Goal: Information Seeking & Learning: Check status

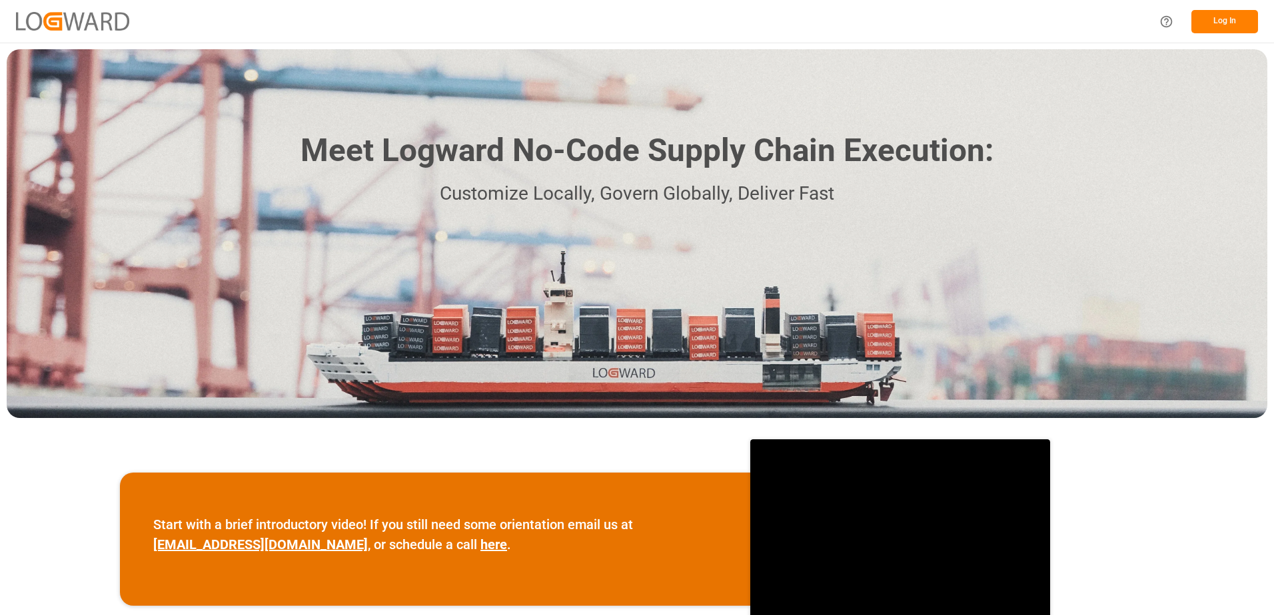
click at [1220, 13] on button "Log In" at bounding box center [1224, 21] width 67 height 23
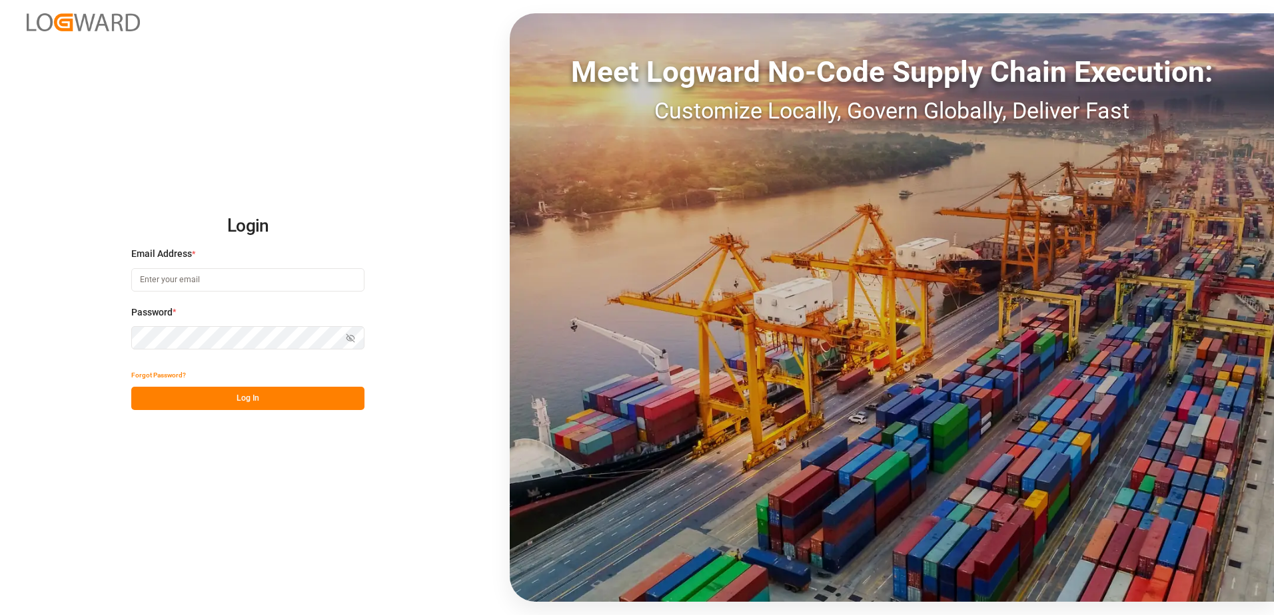
type input "[EMAIL_ADDRESS][DOMAIN_NAME]"
click at [220, 402] on button "Log In" at bounding box center [247, 398] width 233 height 23
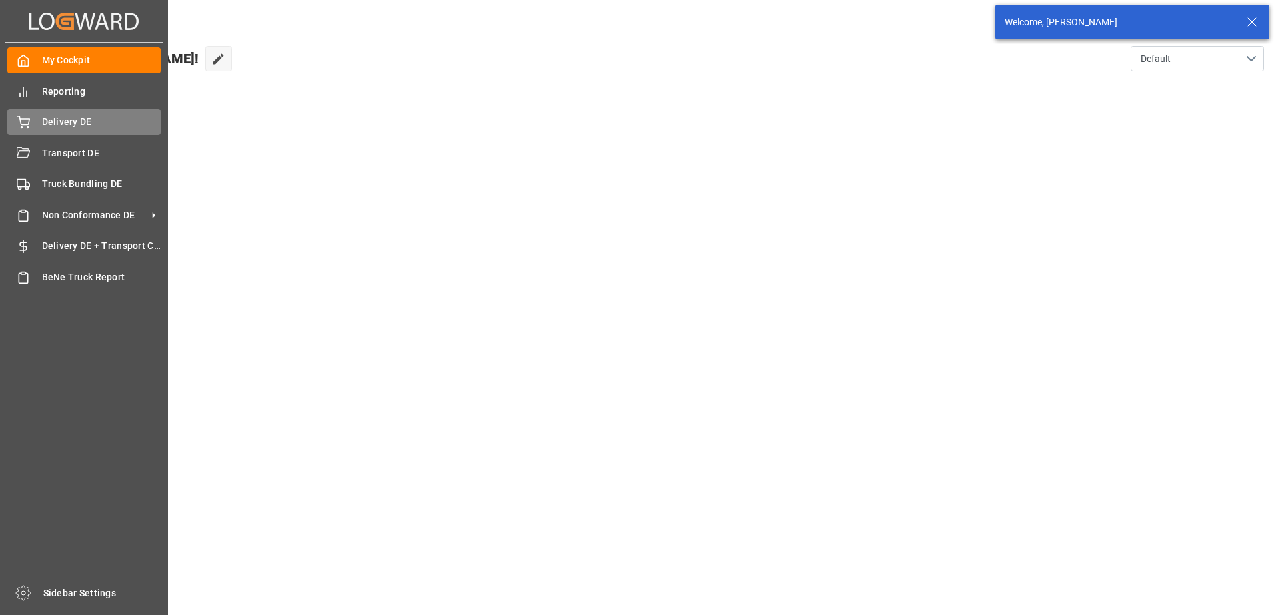
click at [44, 115] on div "Delivery DE Delivery DE" at bounding box center [83, 122] width 153 height 26
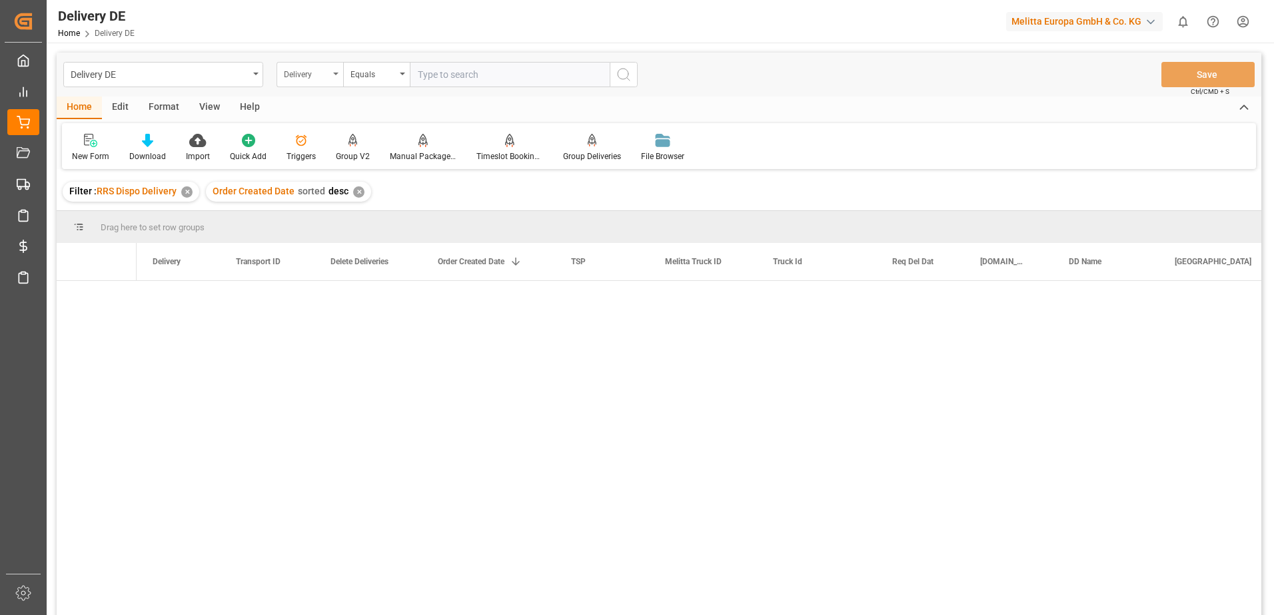
click at [338, 69] on div "Delivery" at bounding box center [309, 74] width 67 height 25
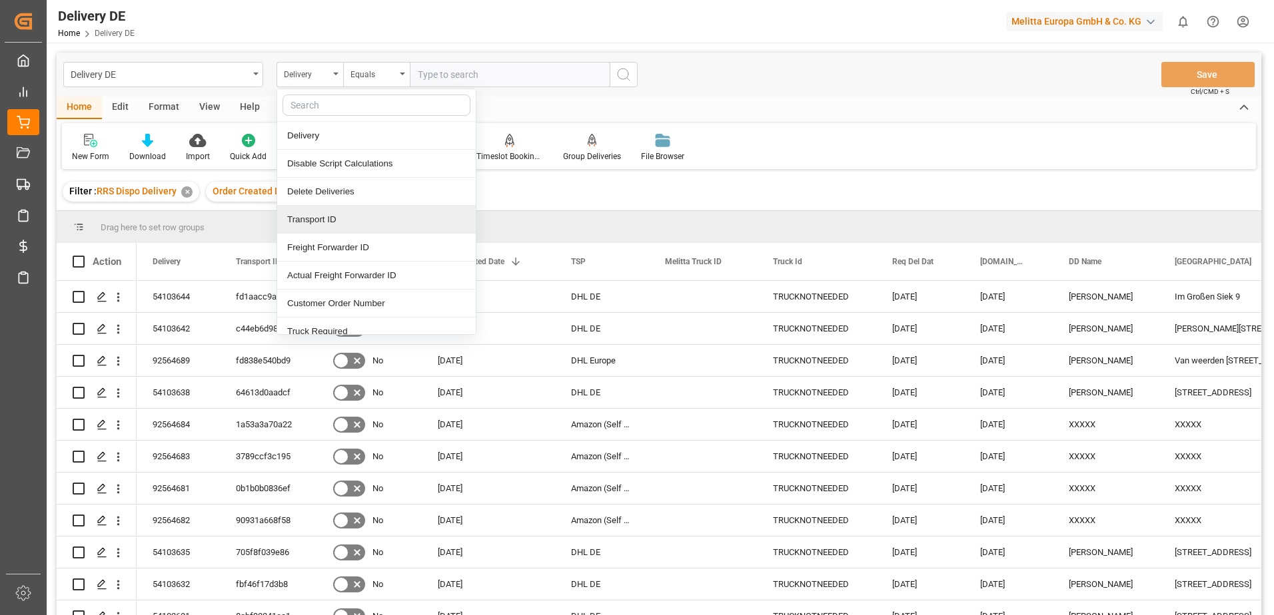
click at [316, 220] on div "Transport ID" at bounding box center [376, 220] width 198 height 28
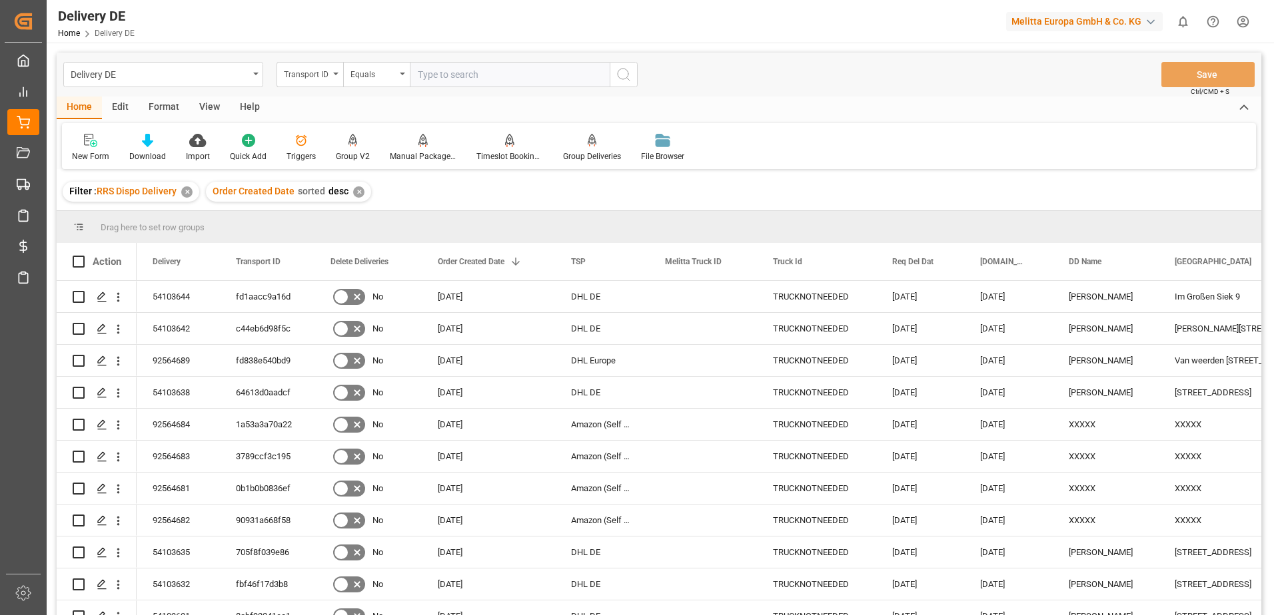
click at [438, 76] on input "text" at bounding box center [510, 74] width 200 height 25
click at [495, 81] on input "text" at bounding box center [510, 74] width 200 height 25
paste input "cbfc6e512198"
type input "cbfc6e512198"
click at [630, 72] on icon "search button" at bounding box center [623, 75] width 16 height 16
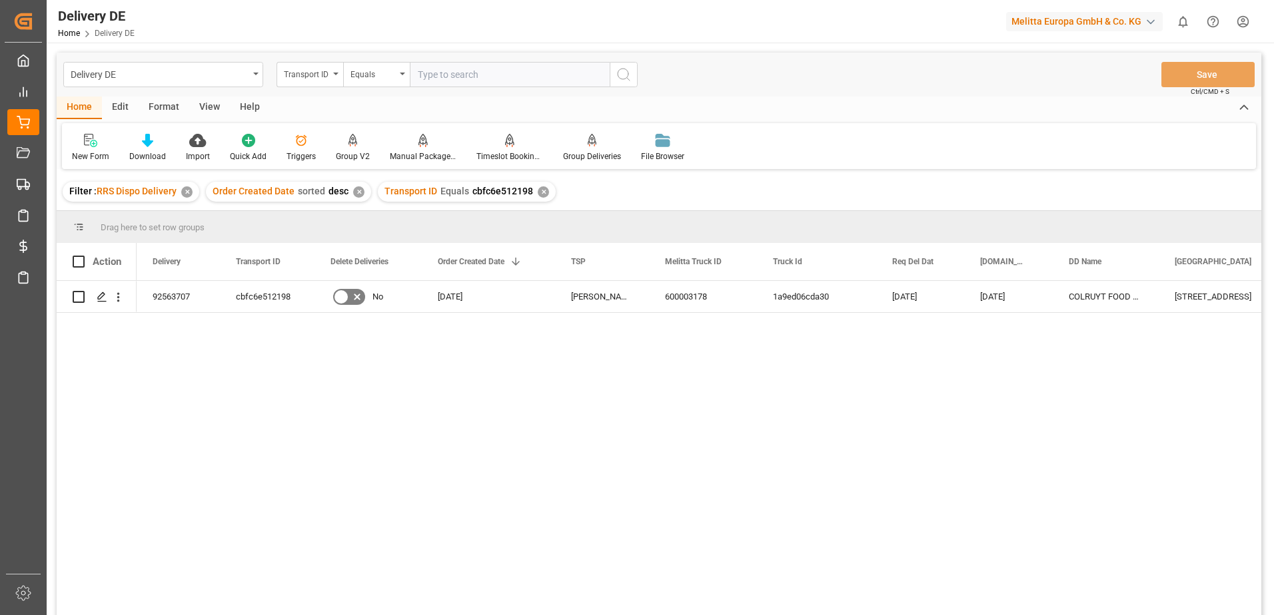
click at [538, 188] on div "✕" at bounding box center [543, 192] width 11 height 11
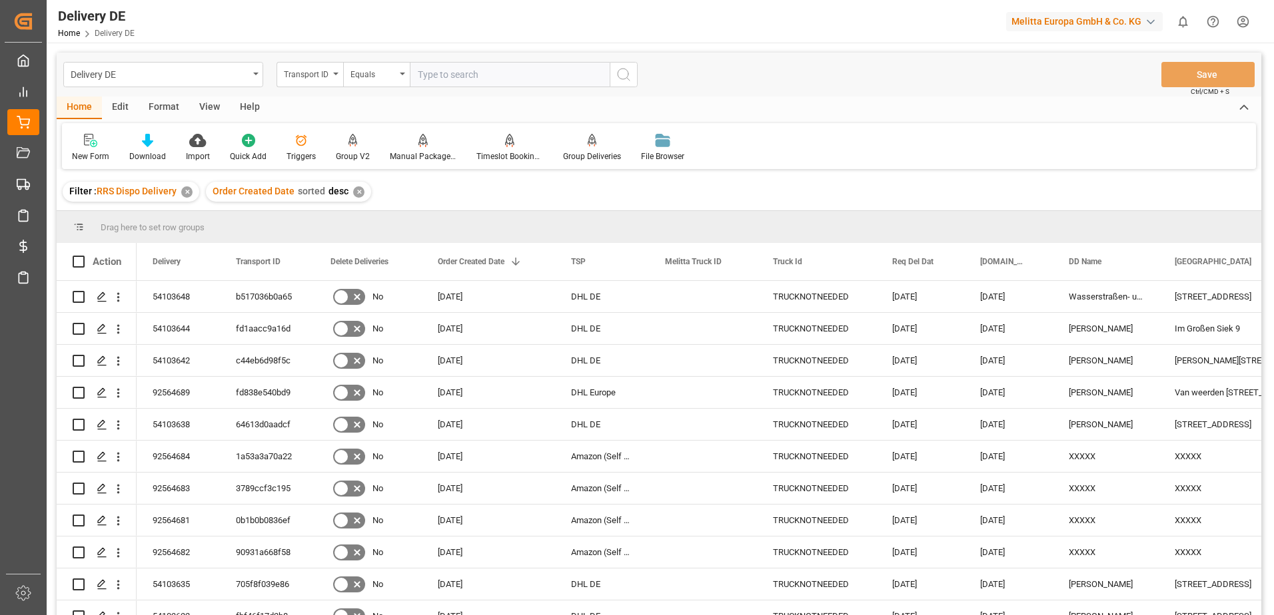
click at [440, 77] on input "text" at bounding box center [510, 74] width 200 height 25
paste input "add81c266227"
type input "add81c266227"
click at [627, 76] on icon "search button" at bounding box center [623, 75] width 16 height 16
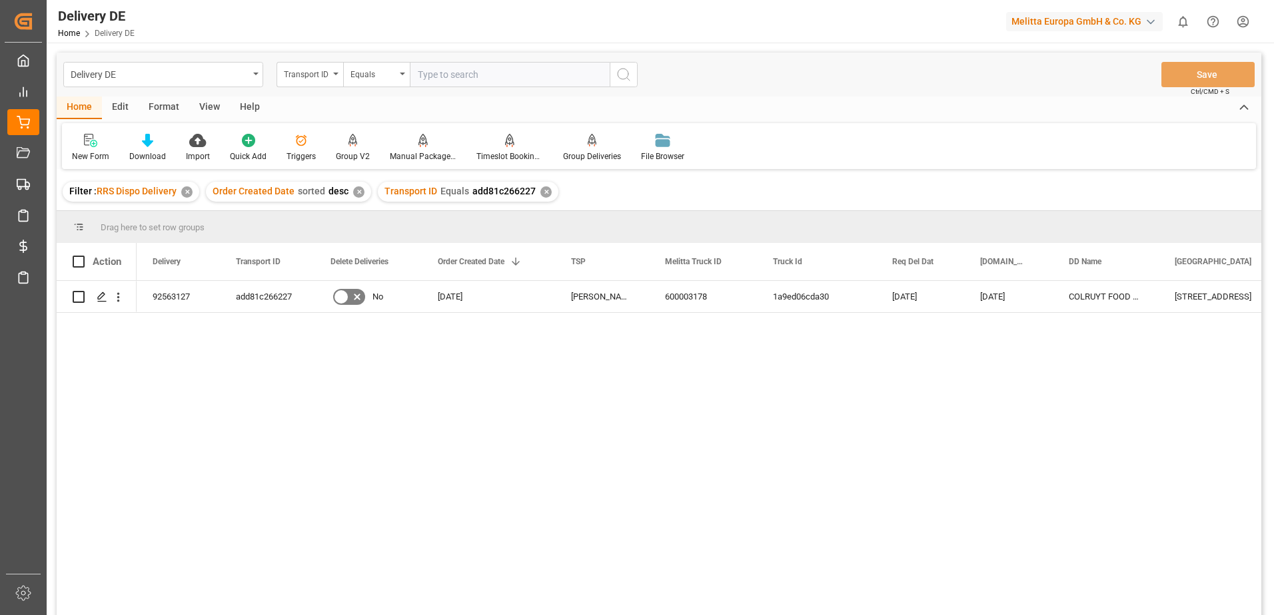
click at [542, 194] on div "✕" at bounding box center [545, 192] width 11 height 11
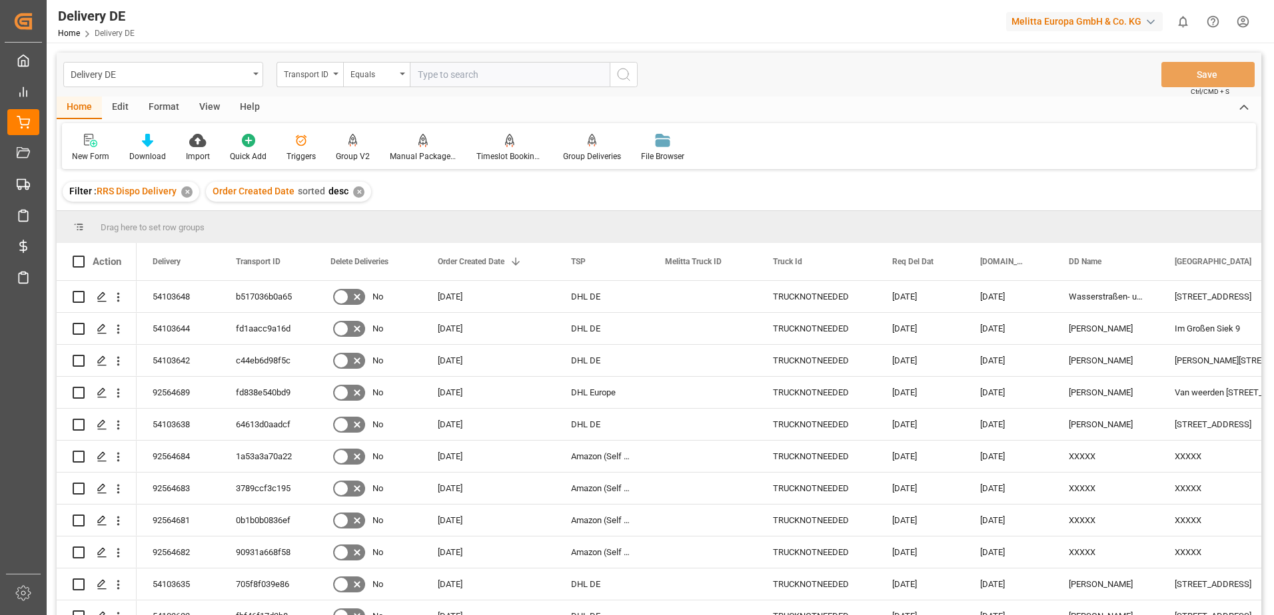
click at [468, 78] on input "text" at bounding box center [510, 74] width 200 height 25
click at [469, 78] on input "text" at bounding box center [510, 74] width 200 height 25
paste input "37fae6e008a7"
type input "37fae6e008a7"
click at [619, 75] on icon "search button" at bounding box center [623, 75] width 16 height 16
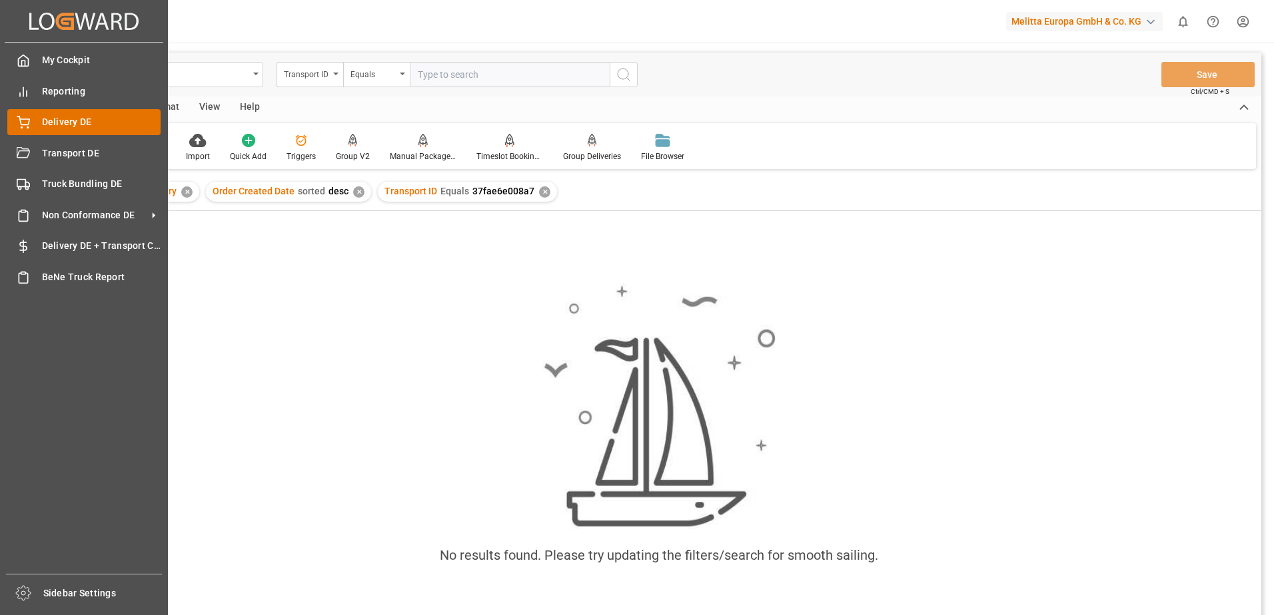
click at [93, 113] on div "Delivery DE Delivery DE" at bounding box center [83, 122] width 153 height 26
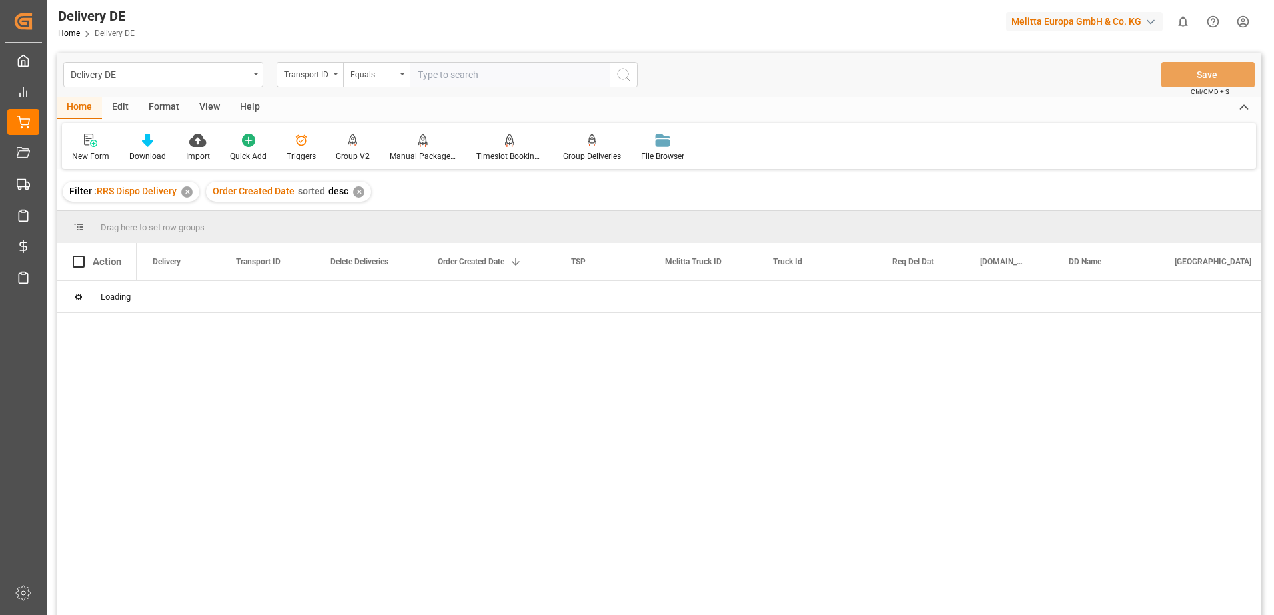
click at [466, 76] on input "text" at bounding box center [510, 74] width 200 height 25
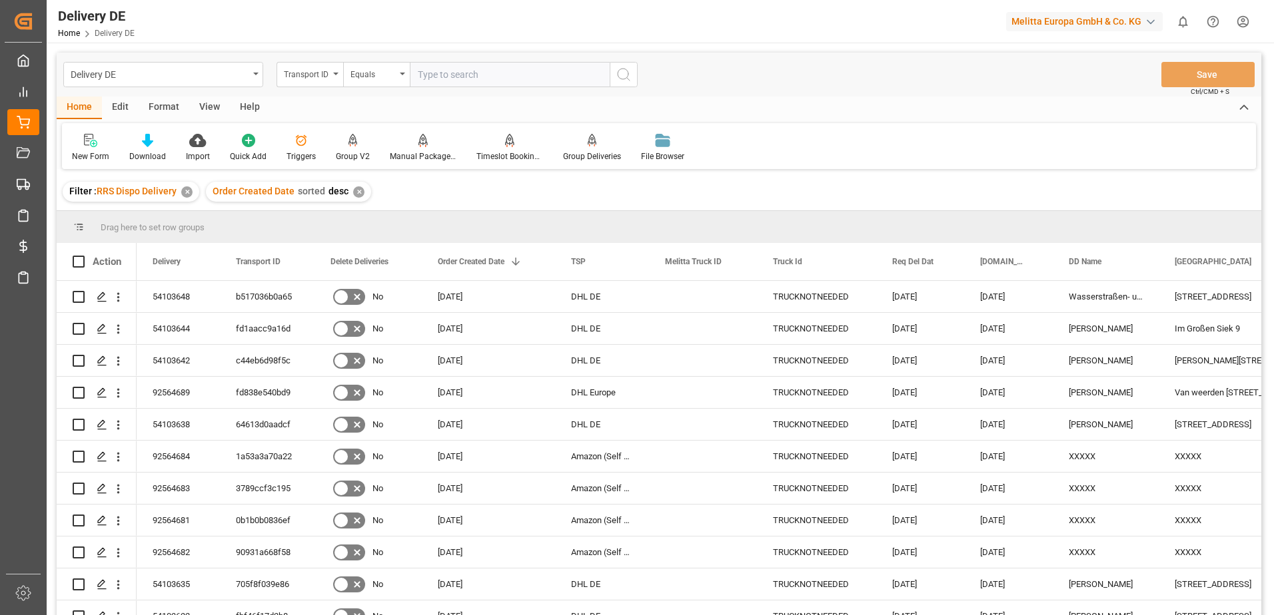
click at [447, 73] on input "text" at bounding box center [510, 74] width 200 height 25
paste input "37fae6e008a7"
type input "37fae6e008a7"
click at [621, 79] on circle "search button" at bounding box center [622, 74] width 11 height 11
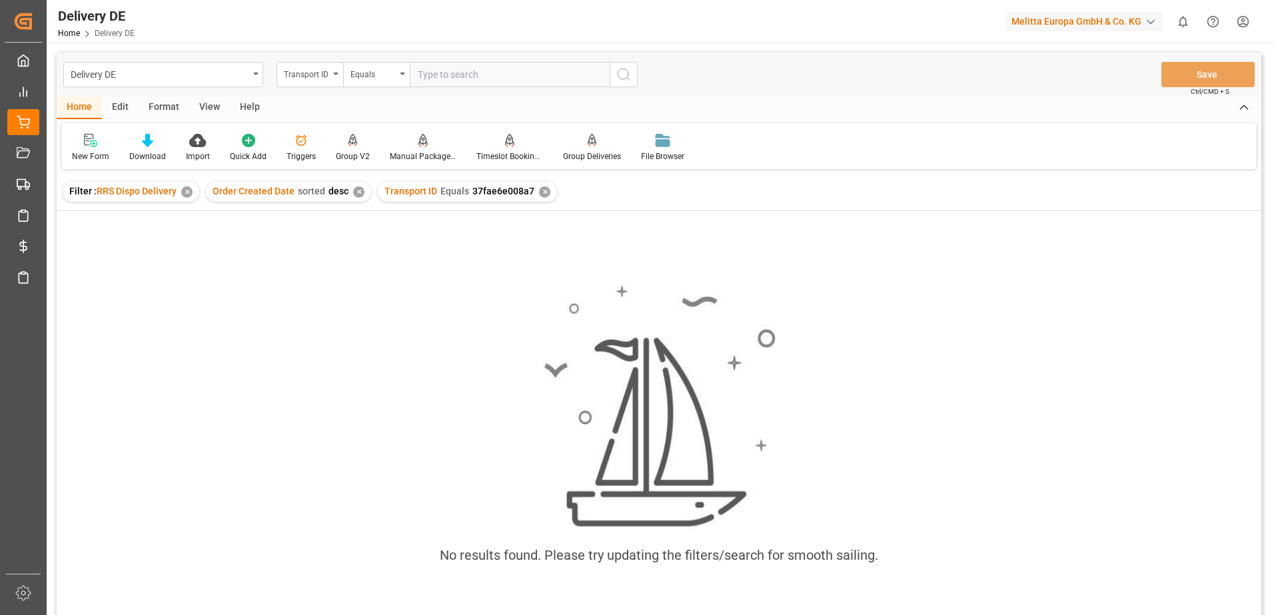
click at [539, 188] on div "✕" at bounding box center [544, 192] width 11 height 11
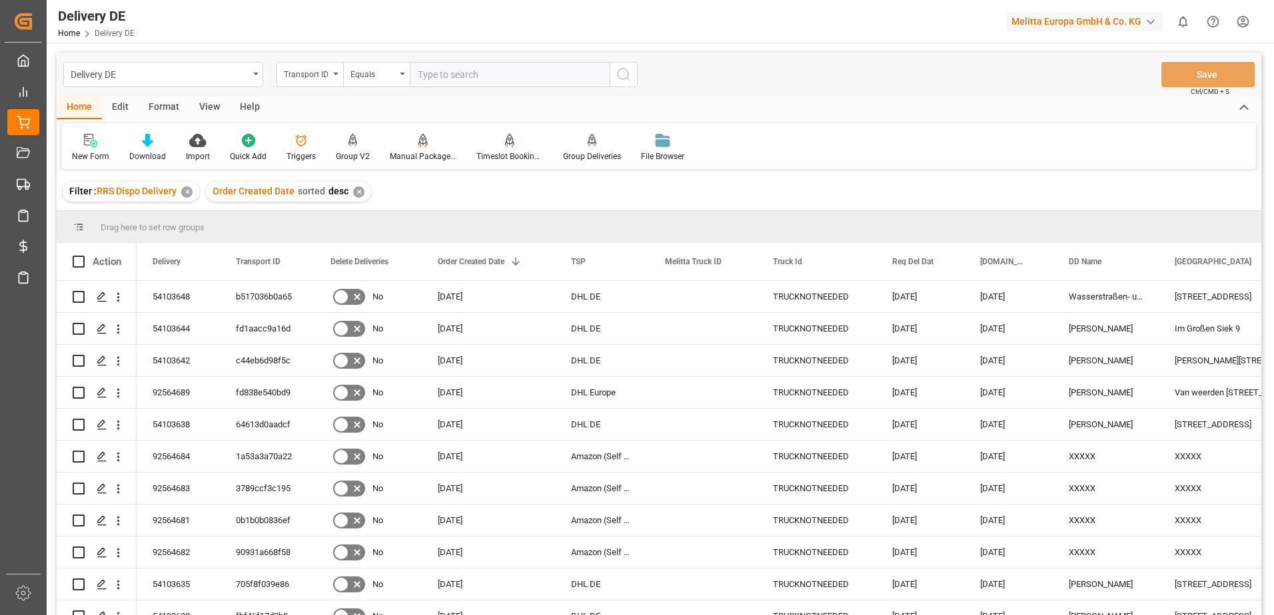
click at [1243, 23] on html "Created by potrace 1.15, written by Peter Selinger 2001-2017 Created by potrace…" at bounding box center [637, 307] width 1274 height 615
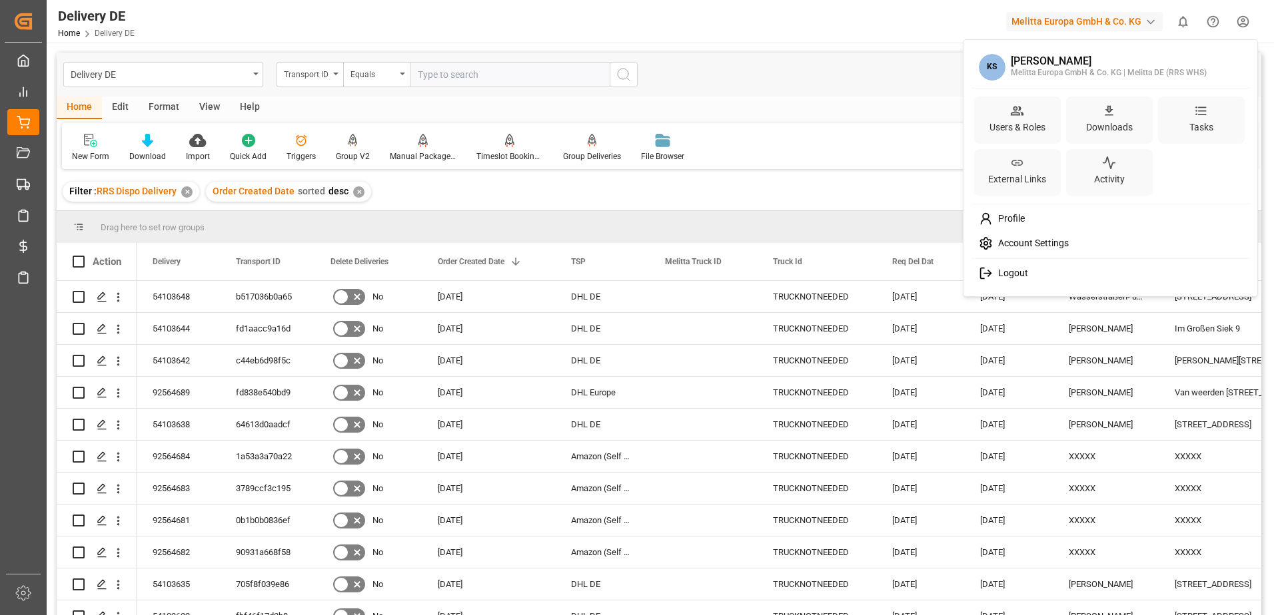
click at [1018, 276] on span "Logout" at bounding box center [1009, 274] width 35 height 12
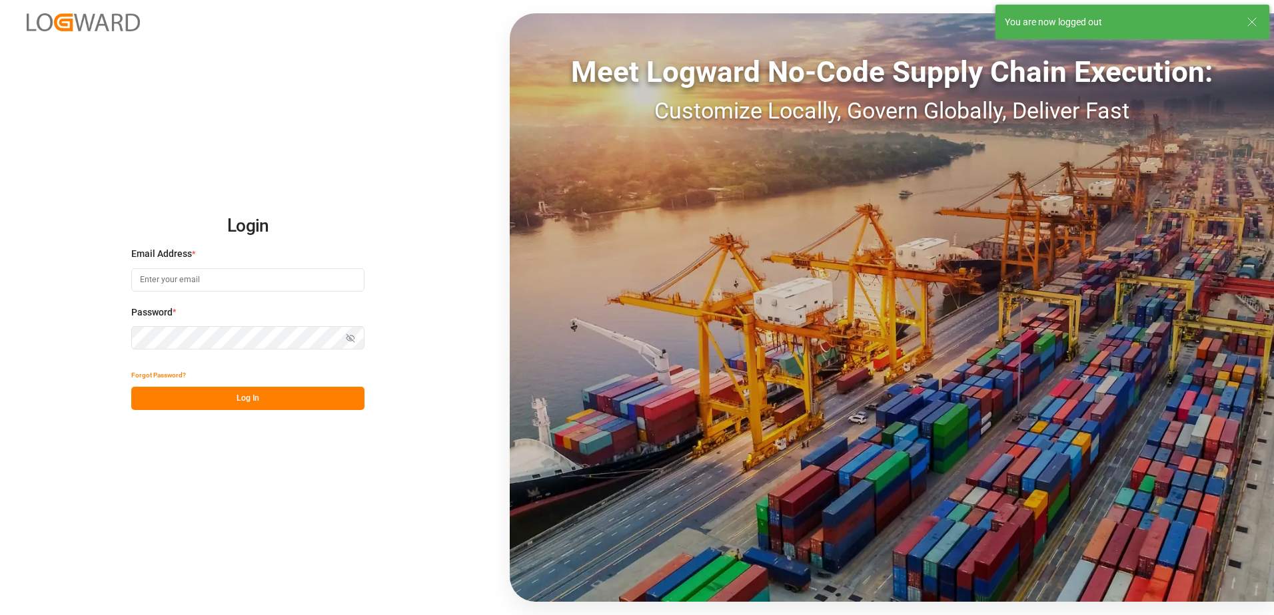
type input "[EMAIL_ADDRESS][DOMAIN_NAME]"
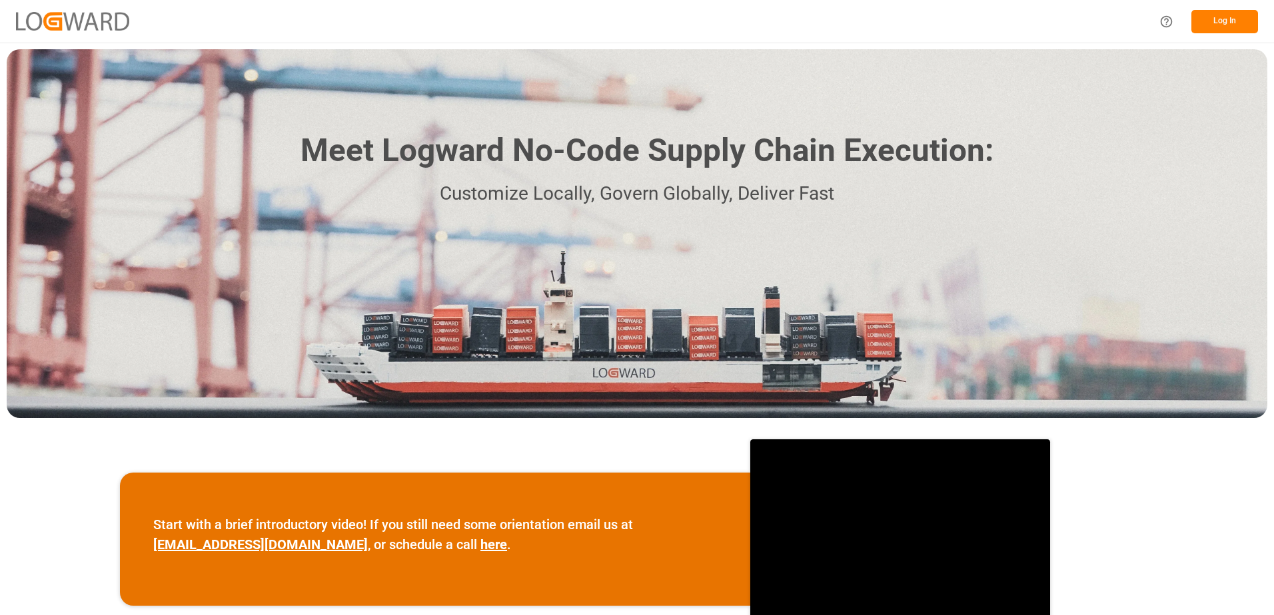
click at [1205, 27] on button "Log In" at bounding box center [1224, 21] width 67 height 23
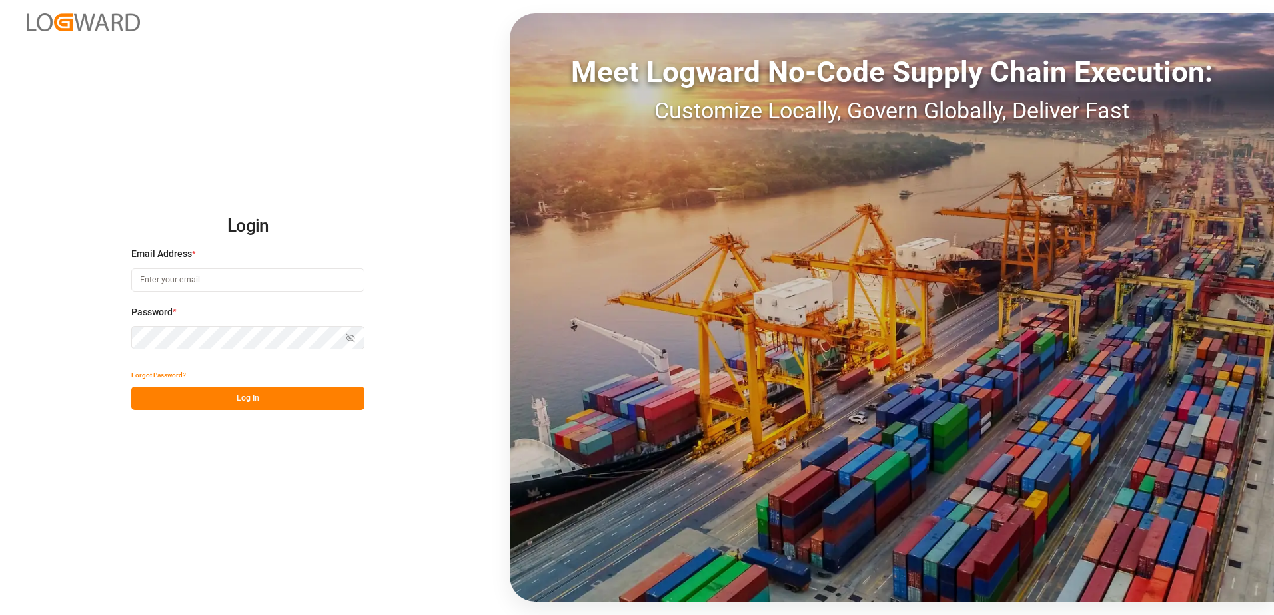
type input "[EMAIL_ADDRESS][DOMAIN_NAME]"
click at [242, 406] on button "Log In" at bounding box center [247, 398] width 233 height 23
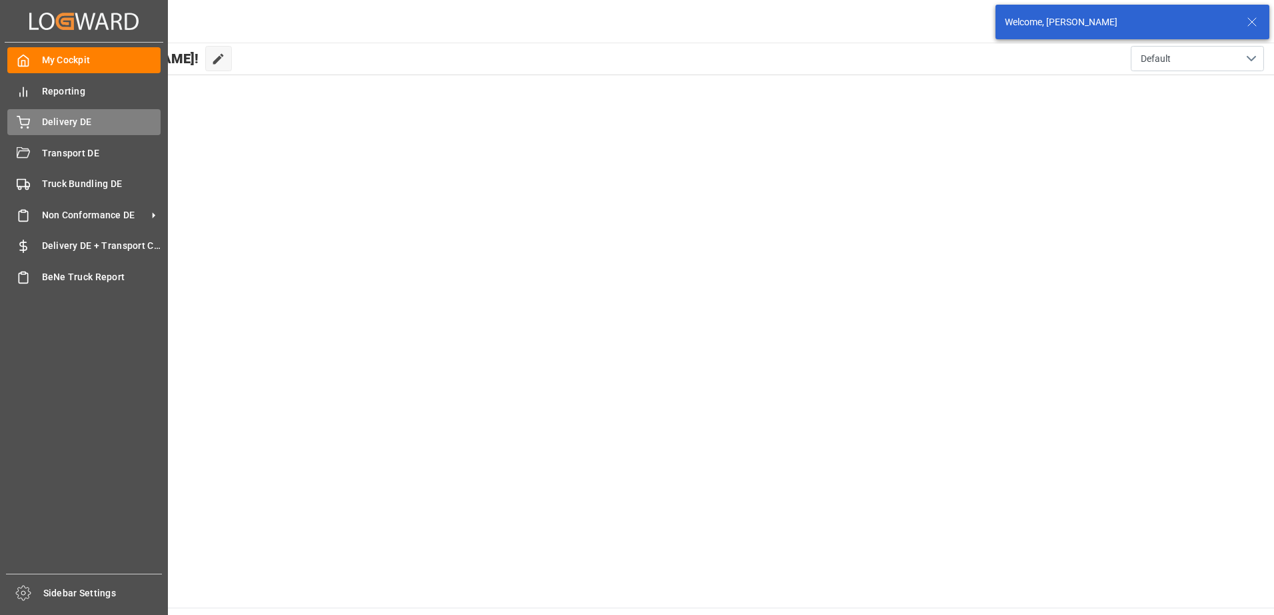
click at [37, 123] on div "Delivery DE Delivery DE" at bounding box center [83, 122] width 153 height 26
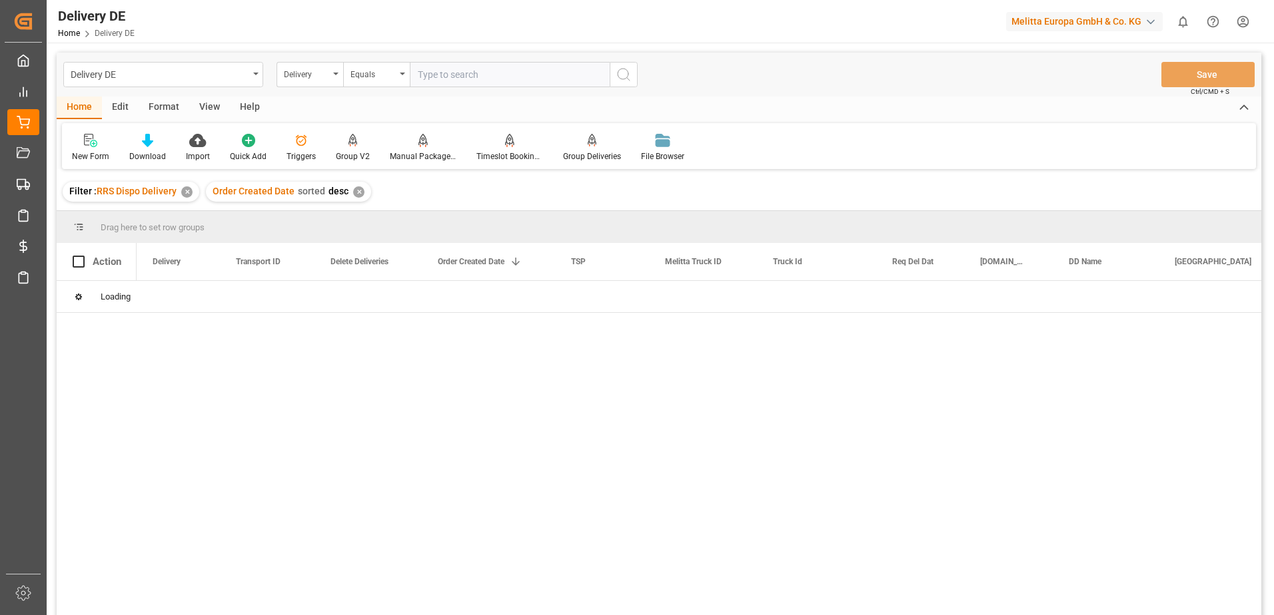
click at [335, 79] on div "Delivery" at bounding box center [309, 74] width 67 height 25
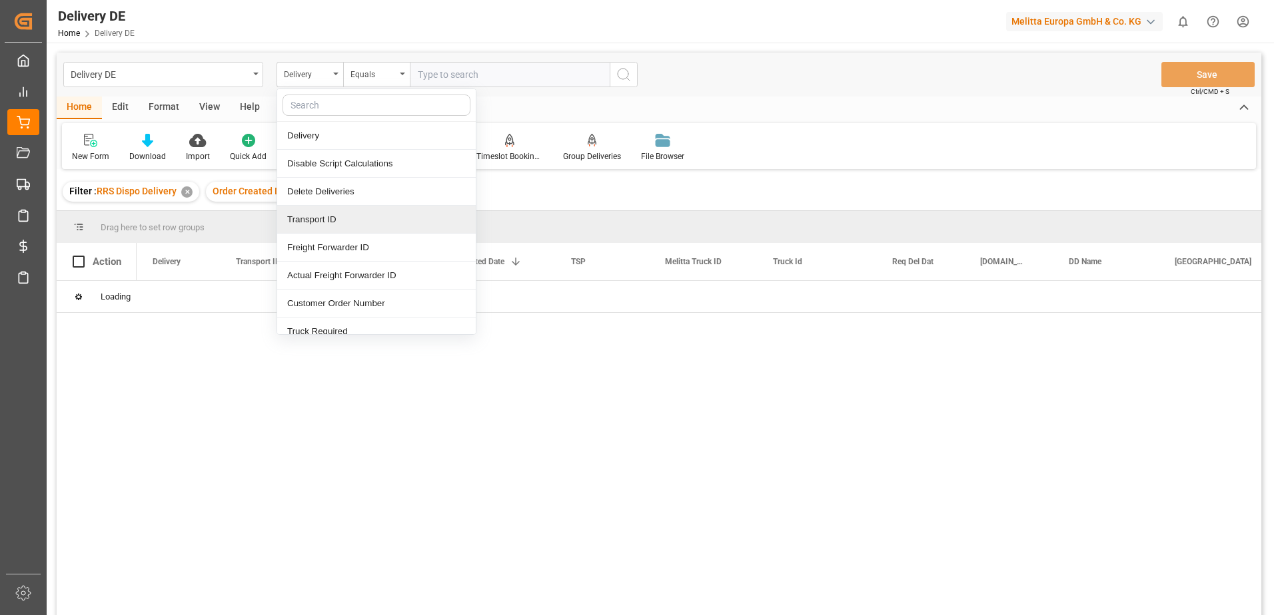
click at [335, 218] on div "Transport ID" at bounding box center [376, 220] width 198 height 28
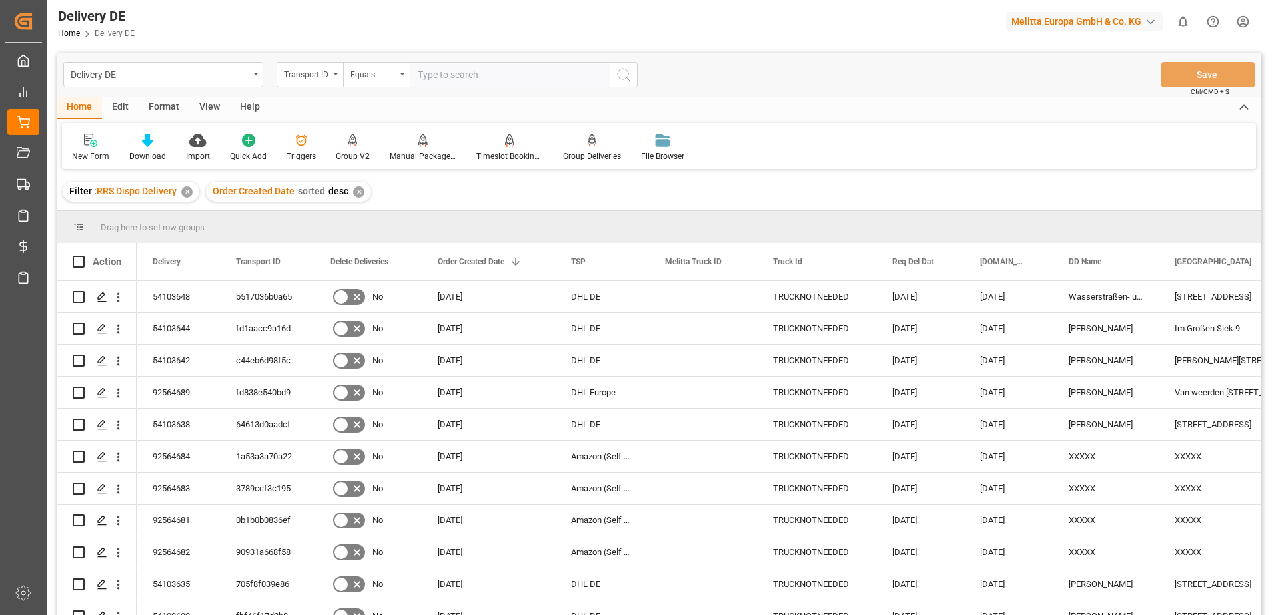
click at [466, 69] on input "text" at bounding box center [510, 74] width 200 height 25
click at [427, 72] on input "text" at bounding box center [510, 74] width 200 height 25
paste input "37fae6e008a7"
type input "37fae6e008a7"
click at [621, 71] on icon "search button" at bounding box center [623, 75] width 16 height 16
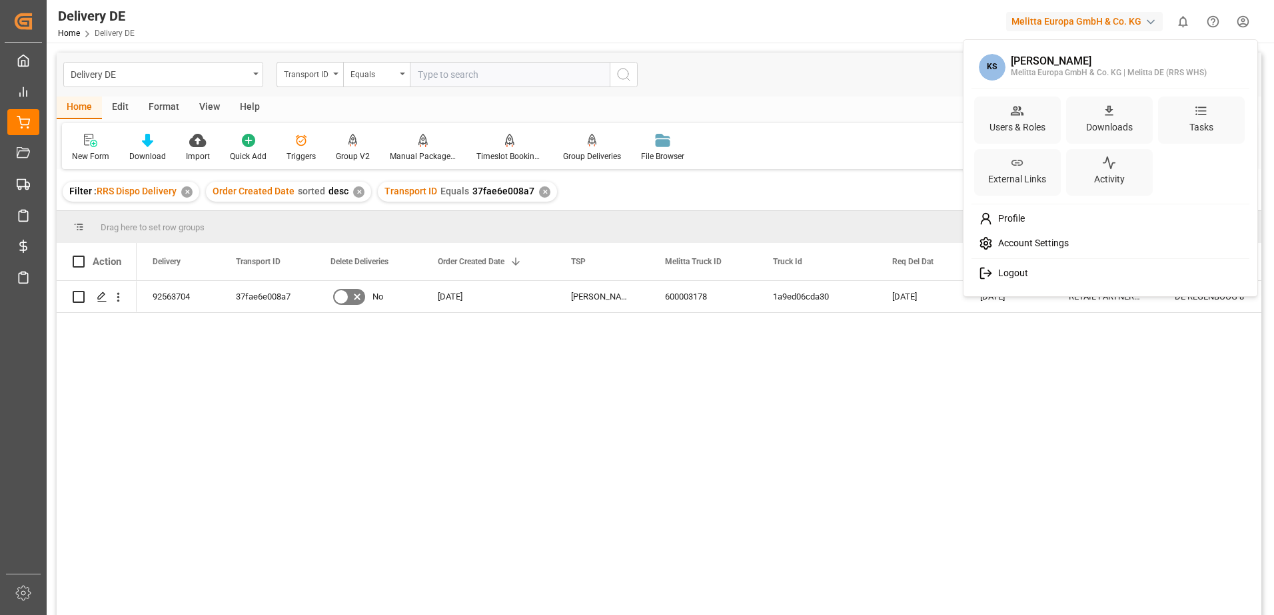
click at [1242, 21] on html "Created by potrace 1.15, written by Peter Selinger 2001-2017 Created by potrace…" at bounding box center [637, 307] width 1274 height 615
click at [995, 270] on span "Logout" at bounding box center [1009, 274] width 35 height 12
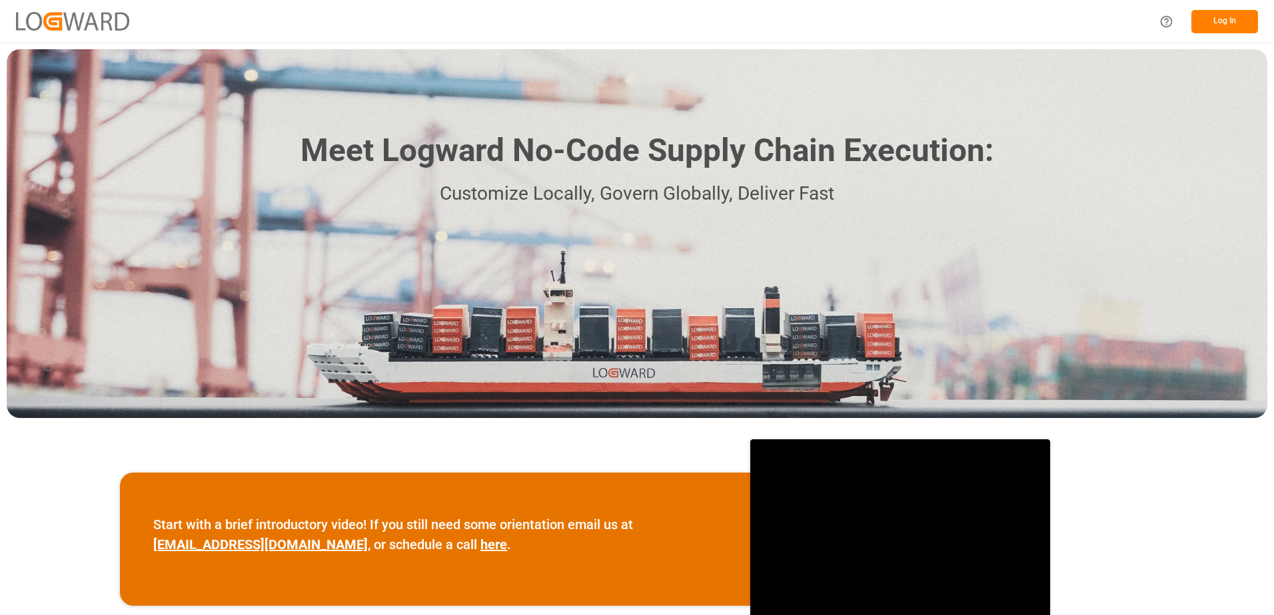
click at [1206, 17] on button "Log In" at bounding box center [1224, 21] width 67 height 23
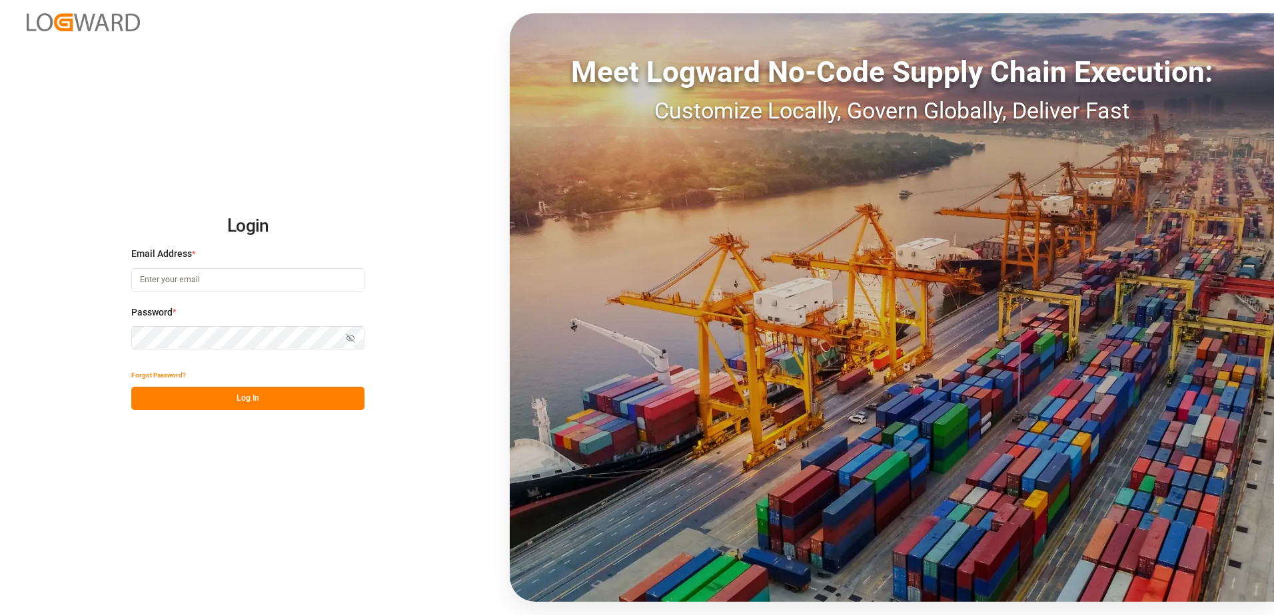
type input "[EMAIL_ADDRESS][DOMAIN_NAME]"
click at [230, 404] on button "Log In" at bounding box center [247, 398] width 233 height 23
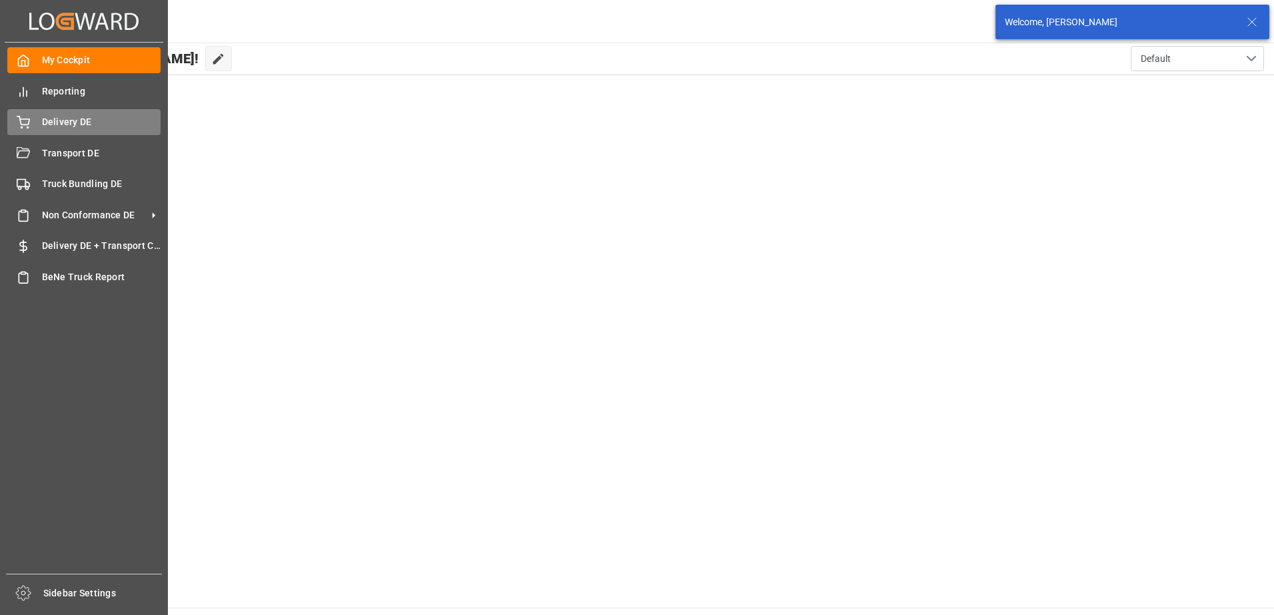
click at [35, 124] on div "Delivery DE Delivery DE" at bounding box center [83, 122] width 153 height 26
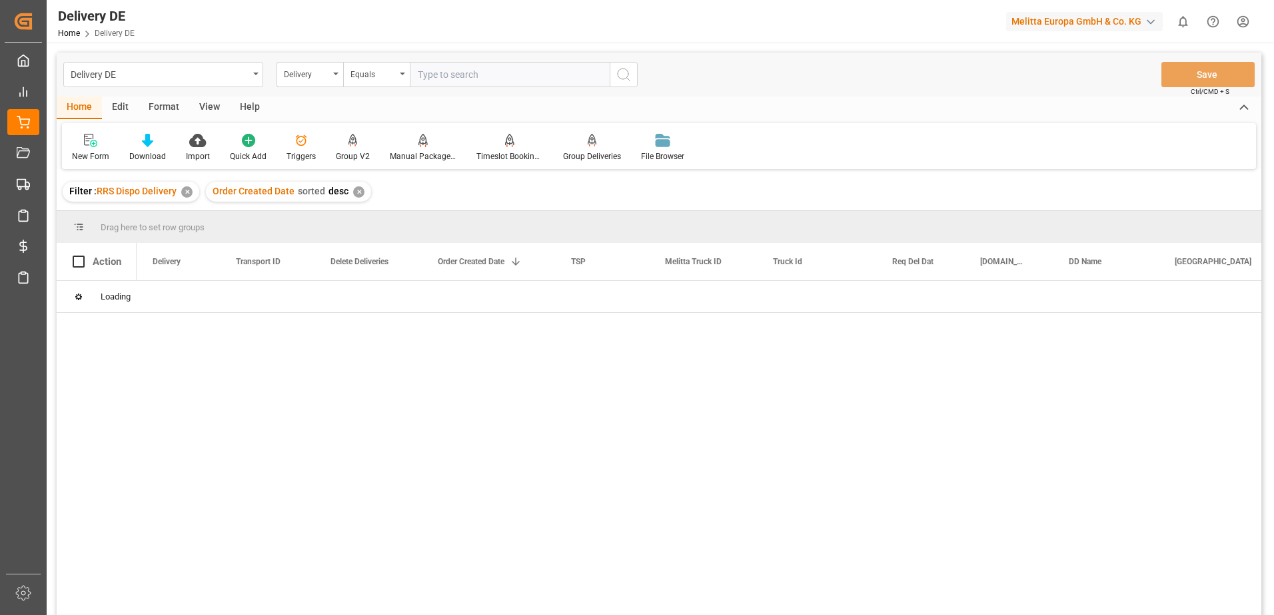
click at [402, 73] on icon "open menu" at bounding box center [402, 74] width 5 height 3
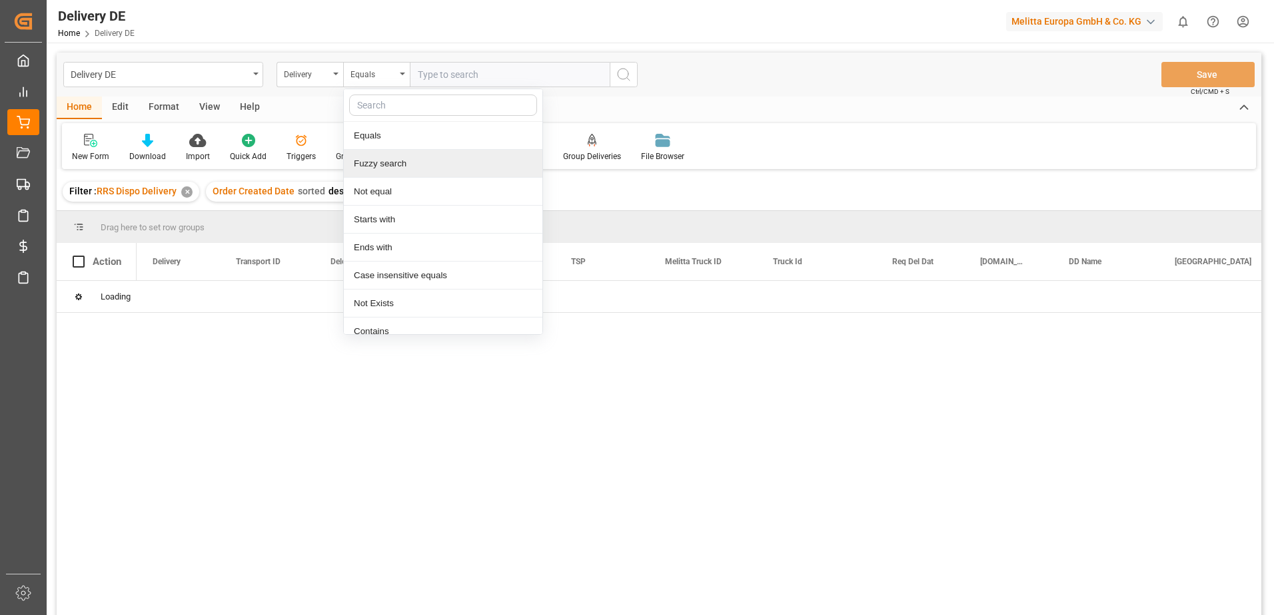
click at [277, 456] on div at bounding box center [699, 452] width 1124 height 343
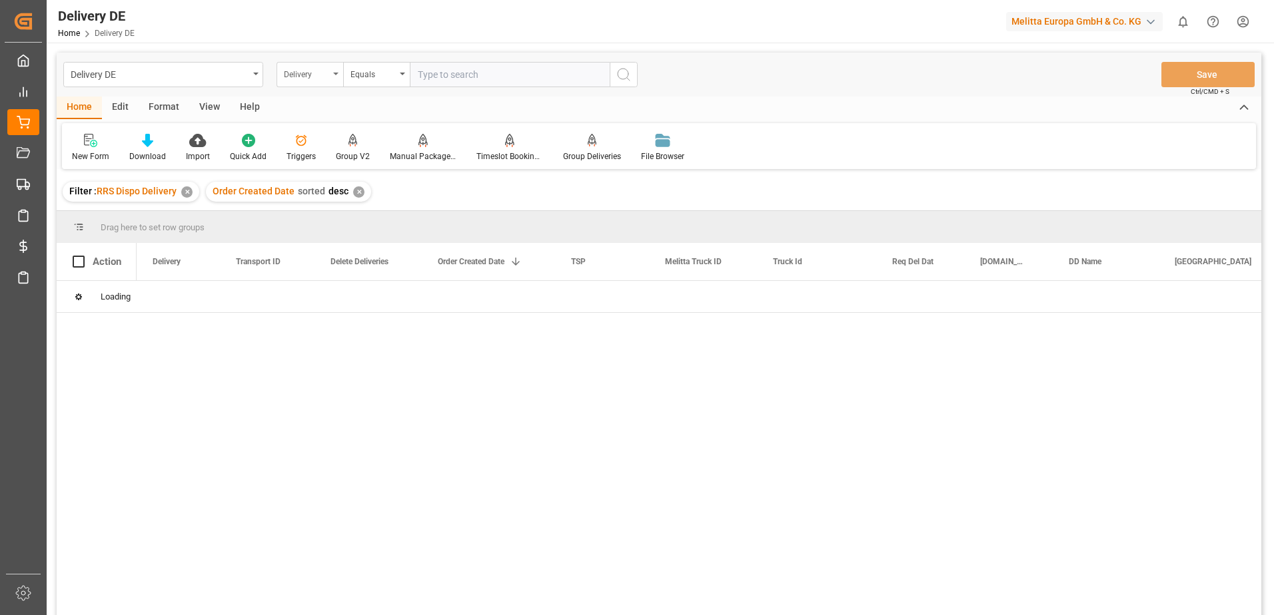
click at [332, 77] on div "Delivery" at bounding box center [309, 74] width 67 height 25
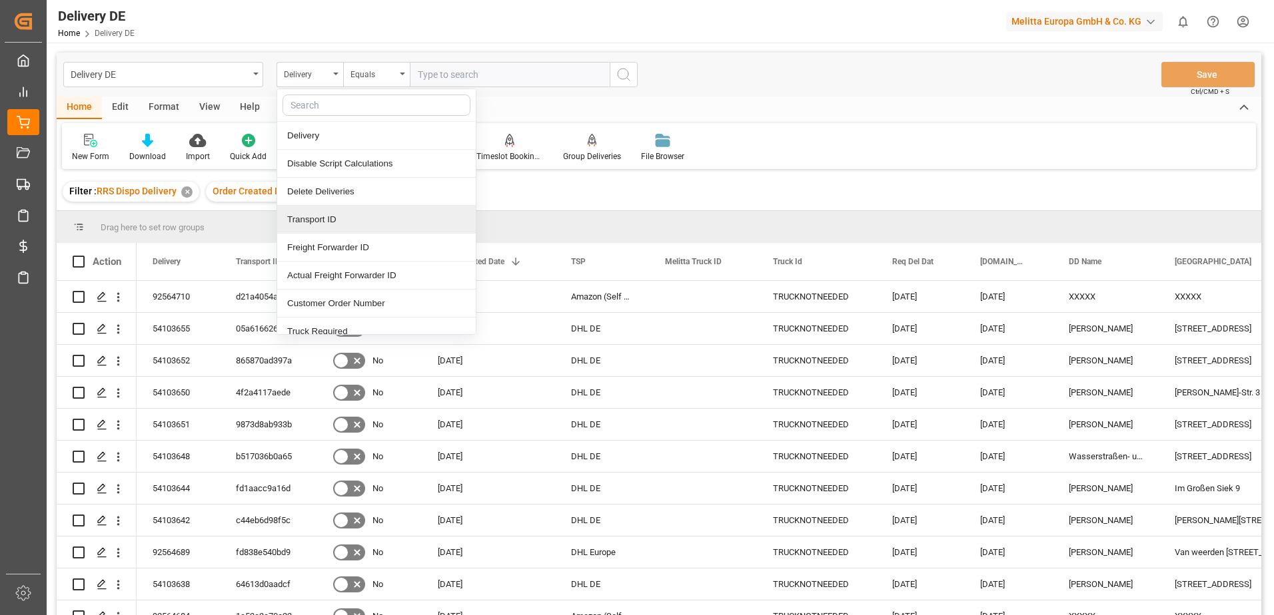
click at [320, 219] on div "Transport ID" at bounding box center [376, 220] width 198 height 28
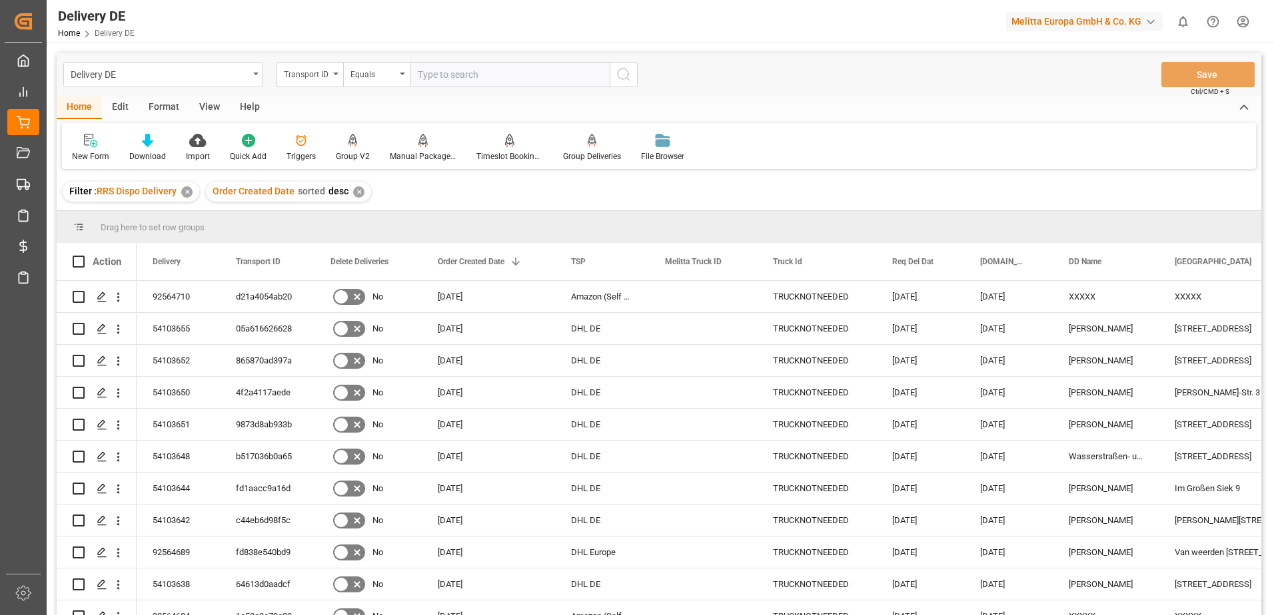
click at [446, 80] on input "text" at bounding box center [510, 74] width 200 height 25
click at [1017, 18] on html "Created by potrace 1.15, written by [PERSON_NAME] [DATE]-[DATE] Created by potr…" at bounding box center [637, 307] width 1274 height 615
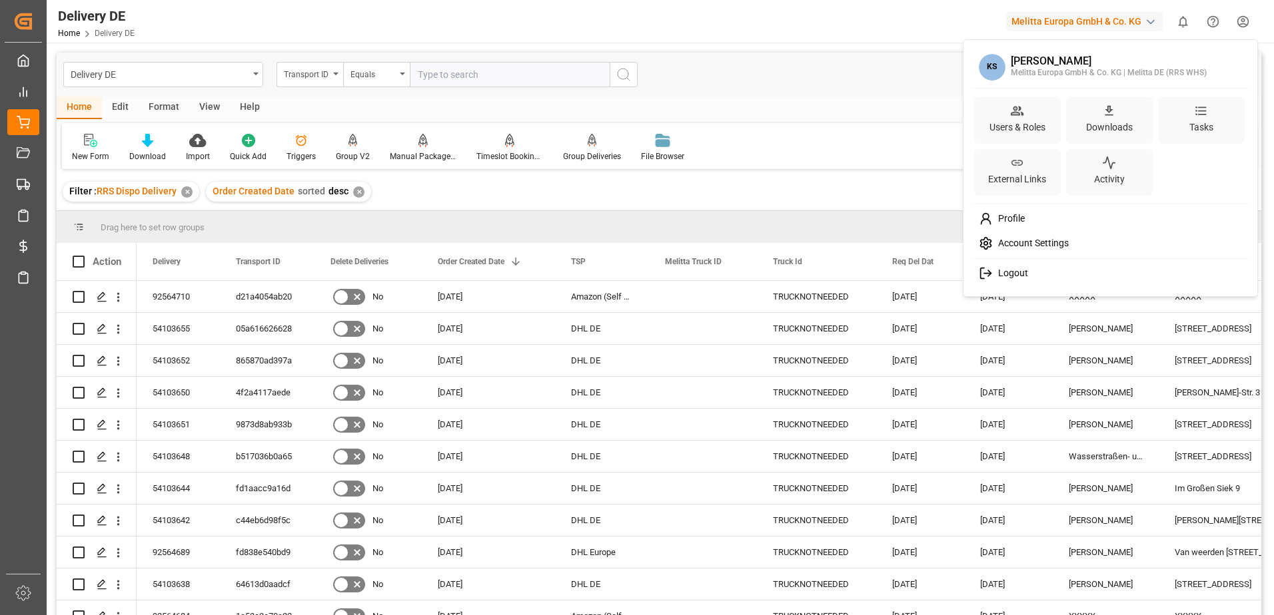
click at [1016, 274] on span "Logout" at bounding box center [1009, 274] width 35 height 12
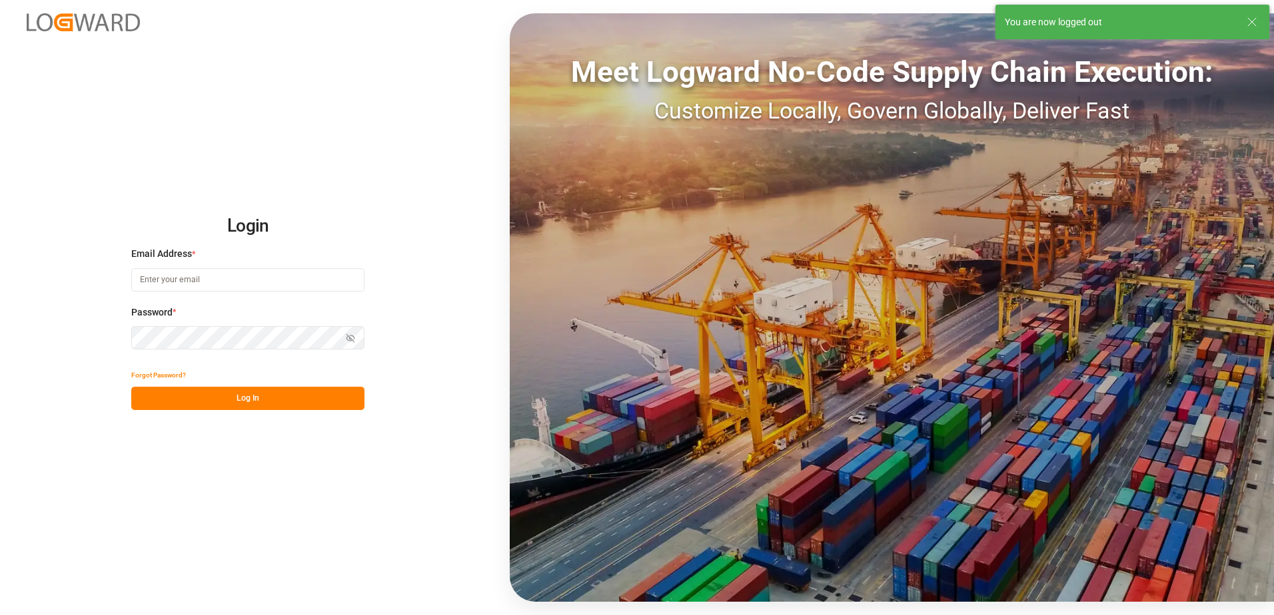
type input "[EMAIL_ADDRESS][DOMAIN_NAME]"
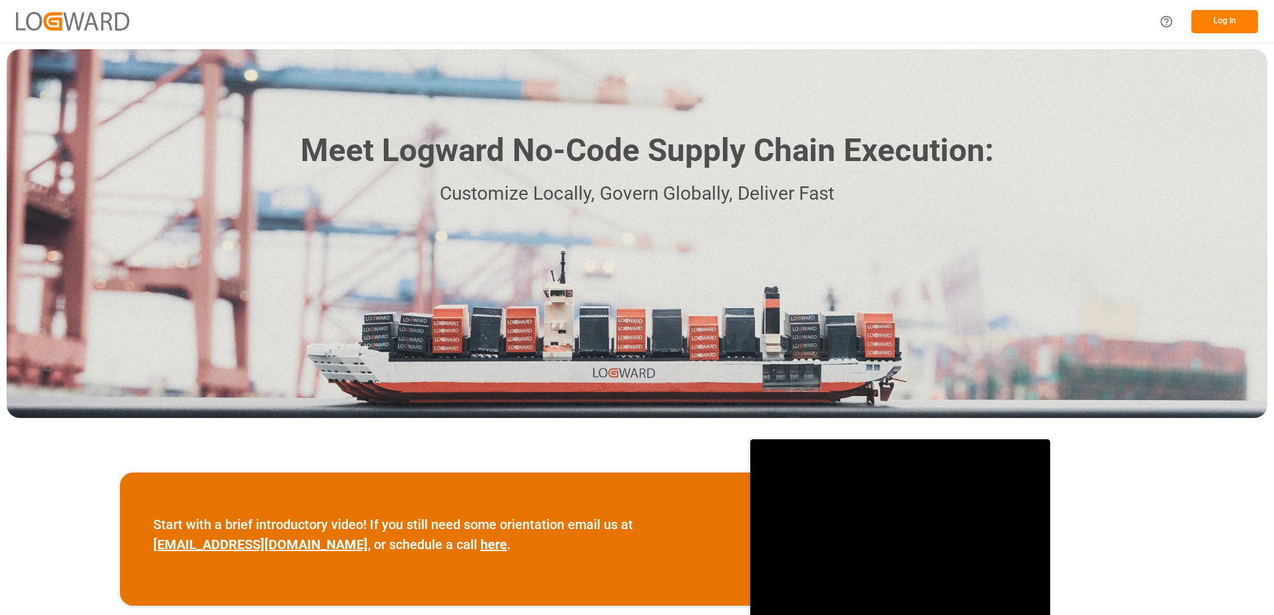
click at [1214, 21] on button "Log In" at bounding box center [1224, 21] width 67 height 23
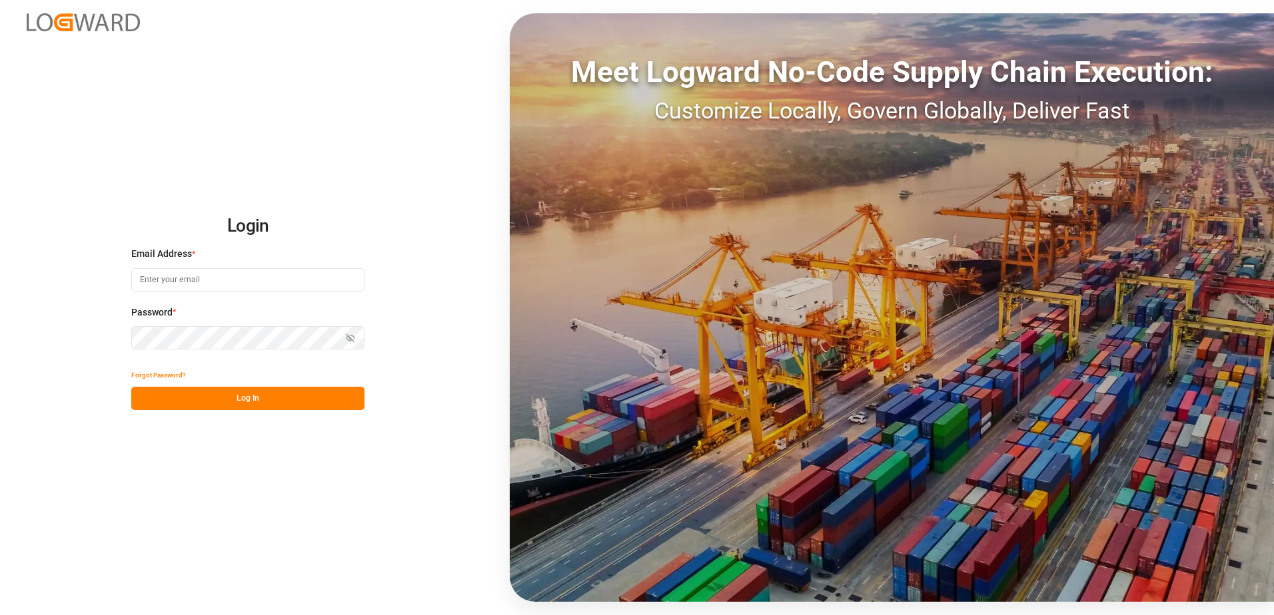
type input "[EMAIL_ADDRESS][DOMAIN_NAME]"
click at [276, 396] on button "Log In" at bounding box center [247, 398] width 233 height 23
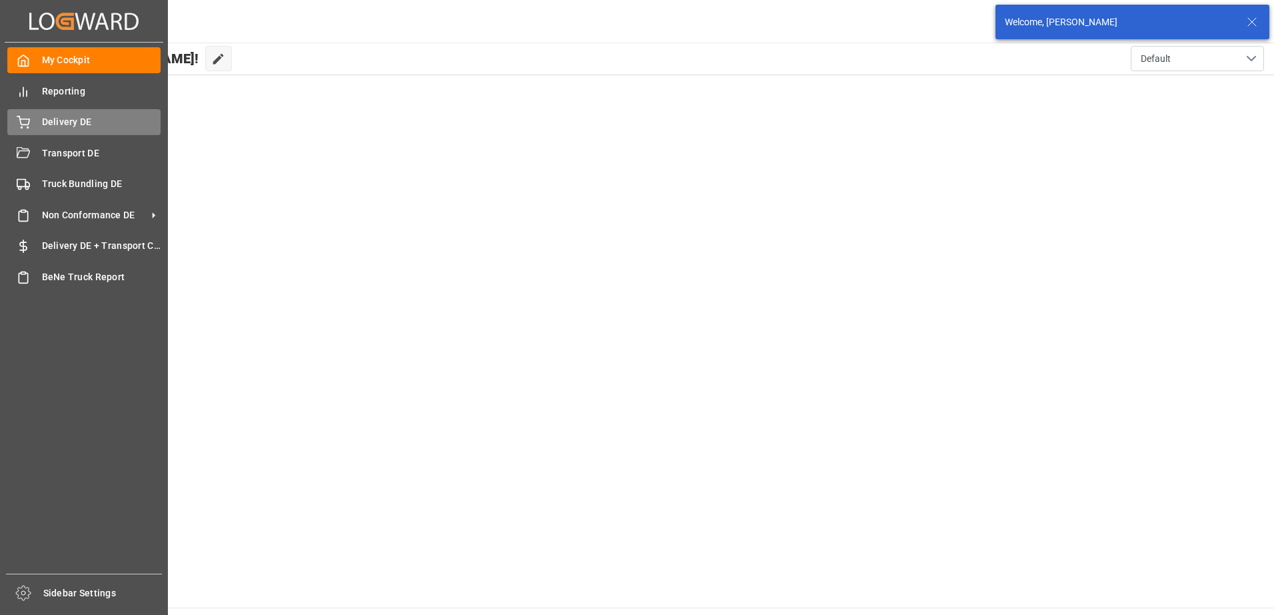
click at [29, 124] on icon at bounding box center [23, 121] width 12 height 9
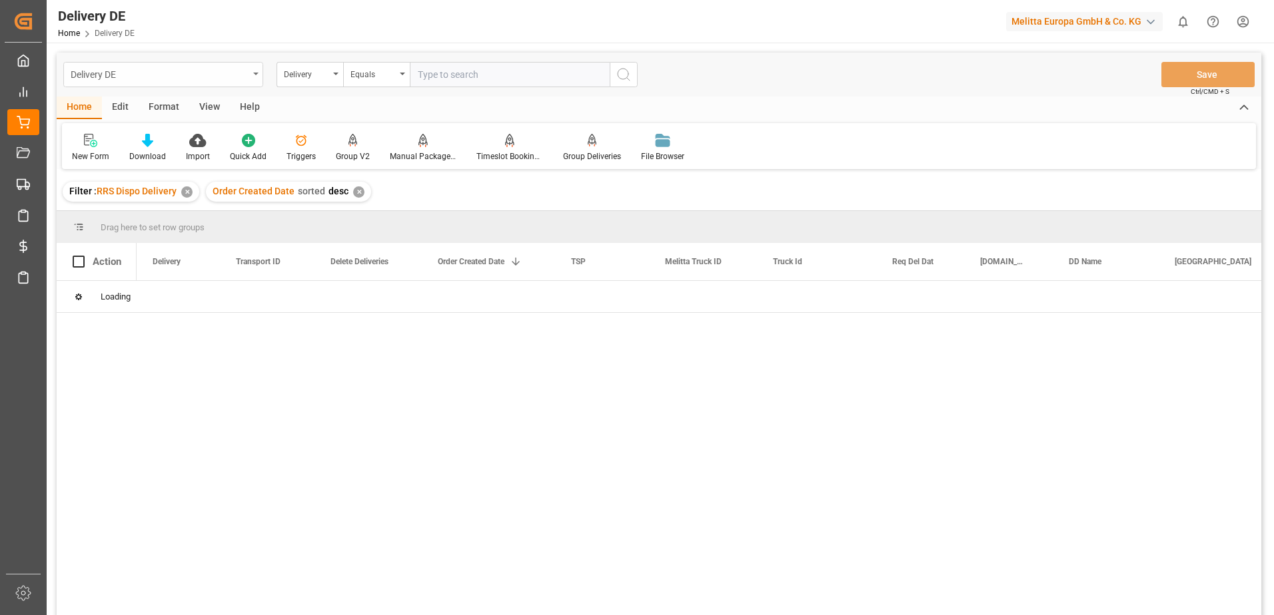
click at [259, 76] on div "Delivery DE" at bounding box center [163, 74] width 200 height 25
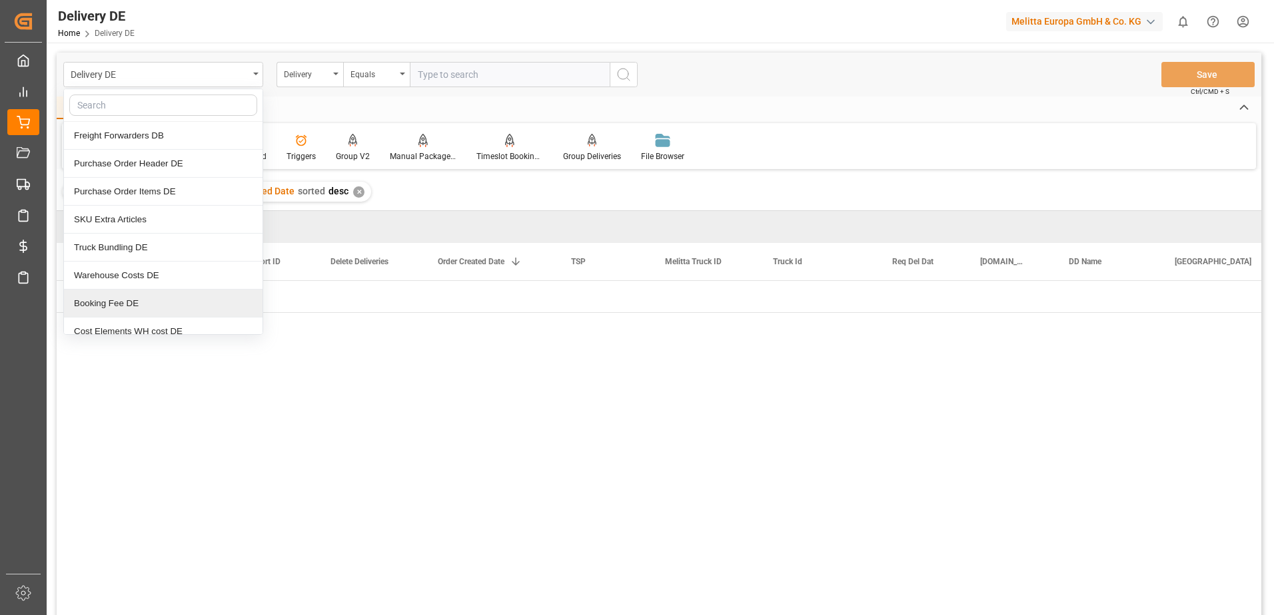
click at [426, 519] on div at bounding box center [699, 452] width 1124 height 343
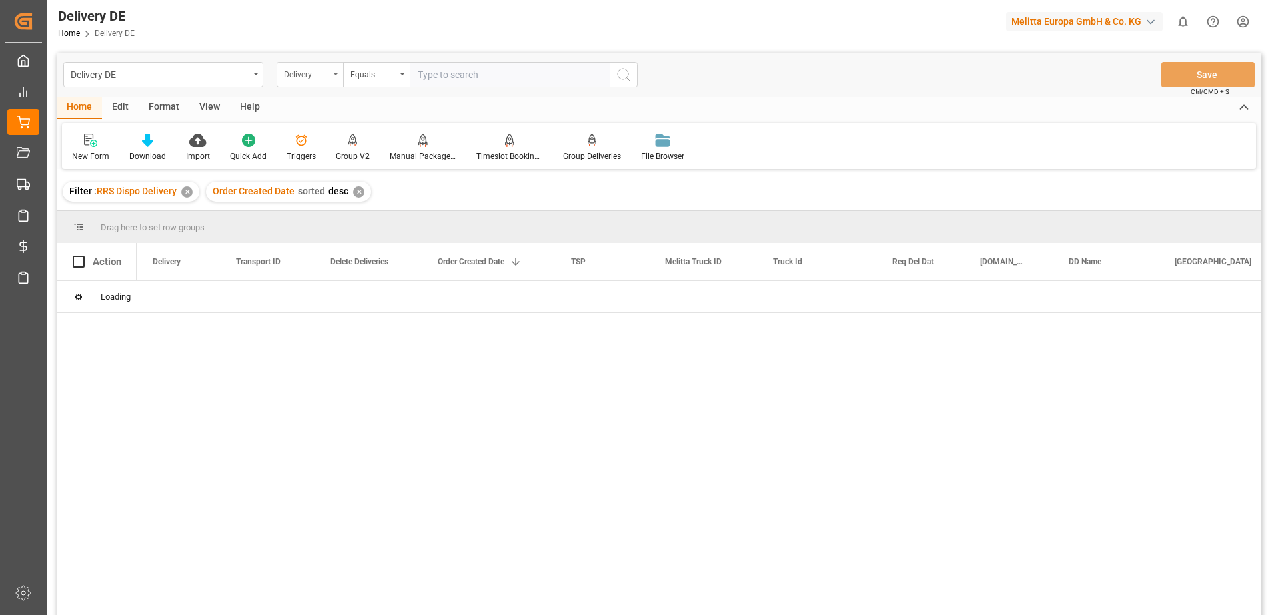
click at [338, 74] on div "Delivery" at bounding box center [309, 74] width 67 height 25
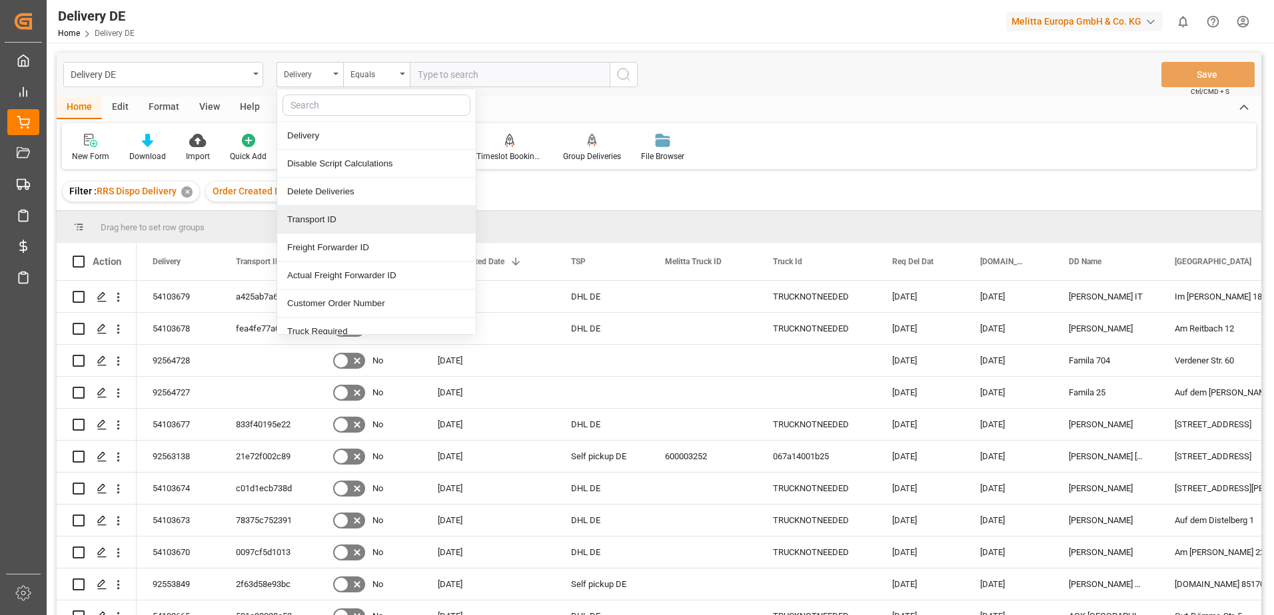
click at [339, 216] on div "Transport ID" at bounding box center [376, 220] width 198 height 28
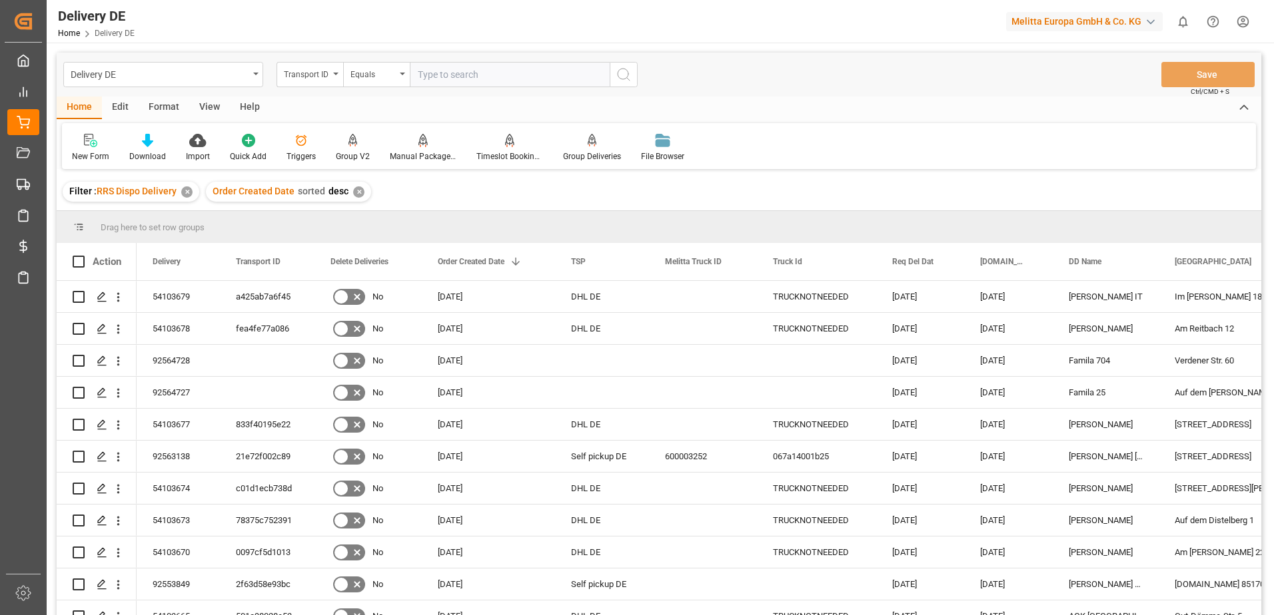
click at [434, 73] on input "text" at bounding box center [510, 74] width 200 height 25
click at [466, 77] on input "text" at bounding box center [510, 74] width 200 height 25
paste input "add81c266227"
type input "add81c266227"
click at [623, 75] on icon "search button" at bounding box center [623, 75] width 16 height 16
